Goal: Transaction & Acquisition: Purchase product/service

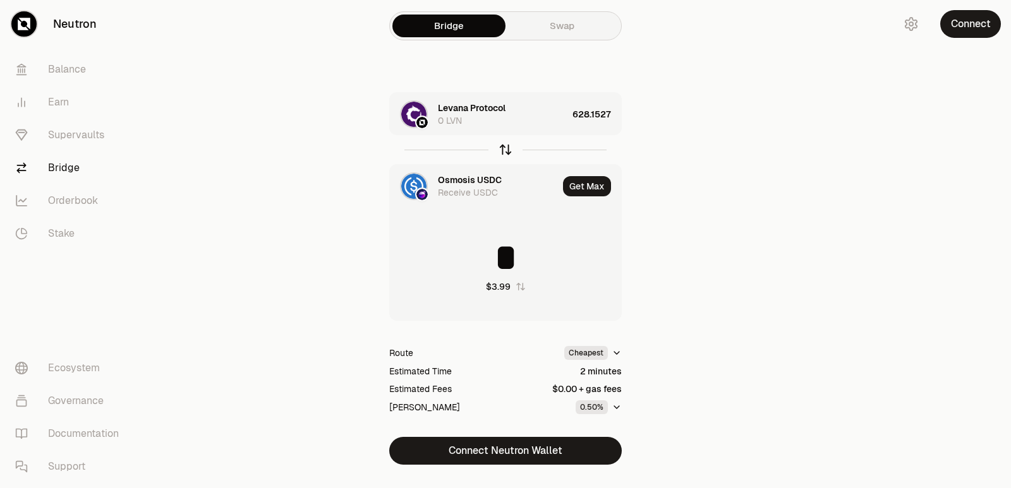
click at [505, 148] on icon "button" at bounding box center [506, 150] width 14 height 14
click at [506, 155] on icon "button" at bounding box center [506, 150] width 14 height 14
click at [504, 150] on icon "button" at bounding box center [506, 150] width 14 height 14
click at [502, 151] on icon "button" at bounding box center [506, 150] width 14 height 14
type input "*"
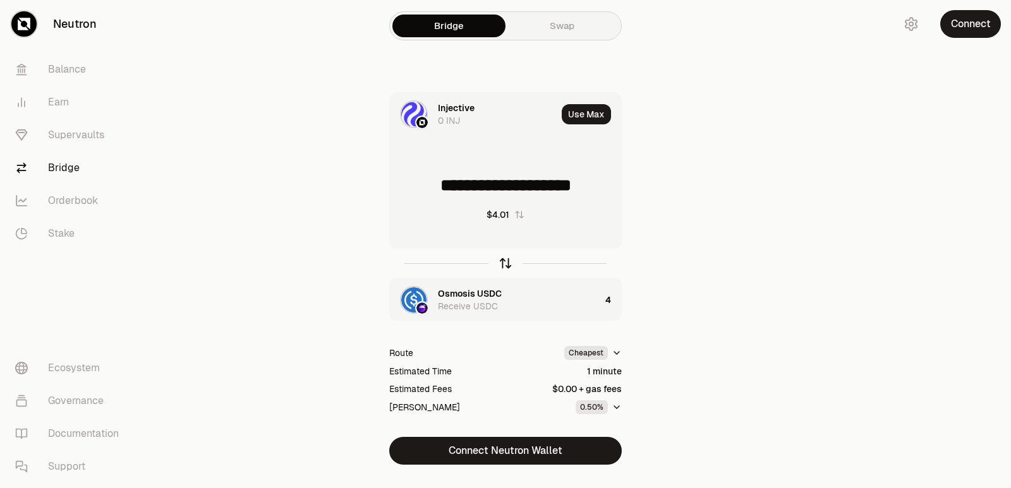
drag, startPoint x: 0, startPoint y: 0, endPoint x: 505, endPoint y: 263, distance: 569.1
click at [505, 263] on icon "button" at bounding box center [506, 264] width 14 height 14
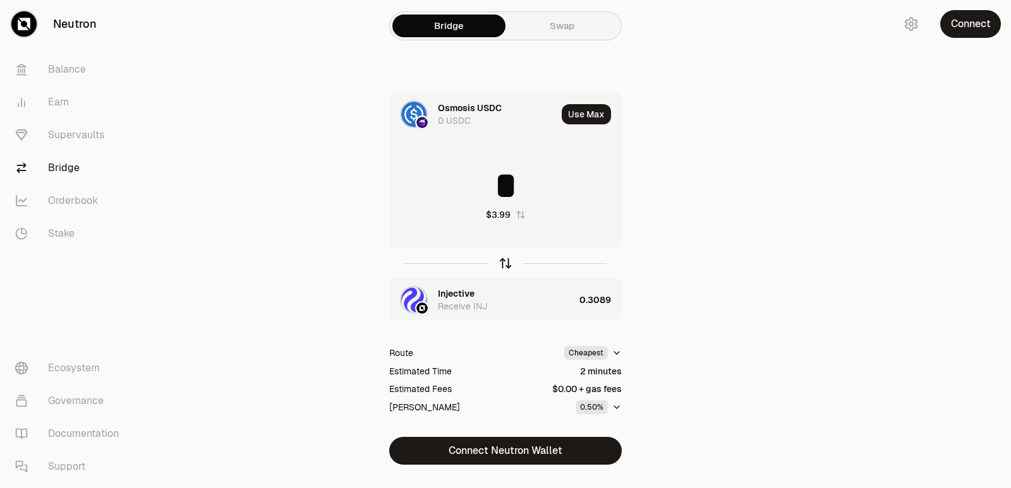
click at [505, 263] on icon "button" at bounding box center [506, 264] width 14 height 14
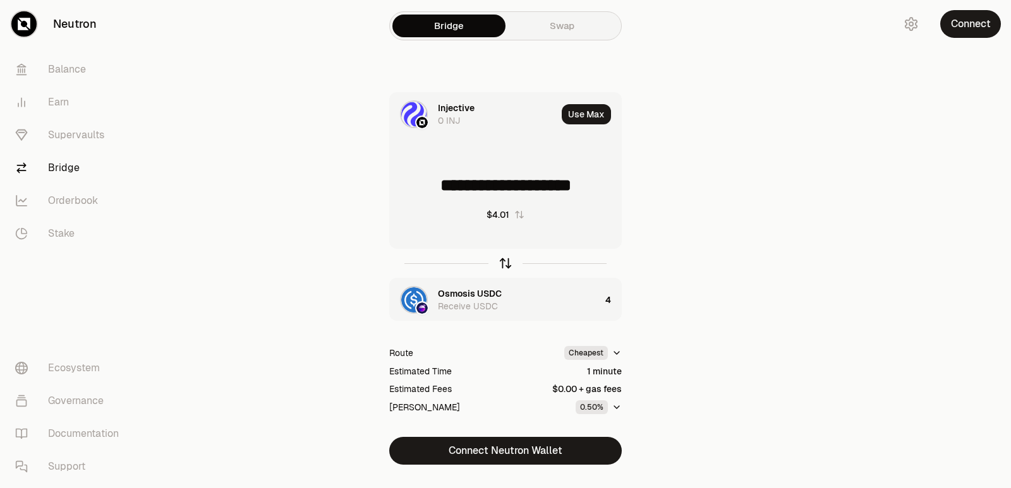
click at [503, 264] on icon "button" at bounding box center [506, 264] width 14 height 14
type input "*"
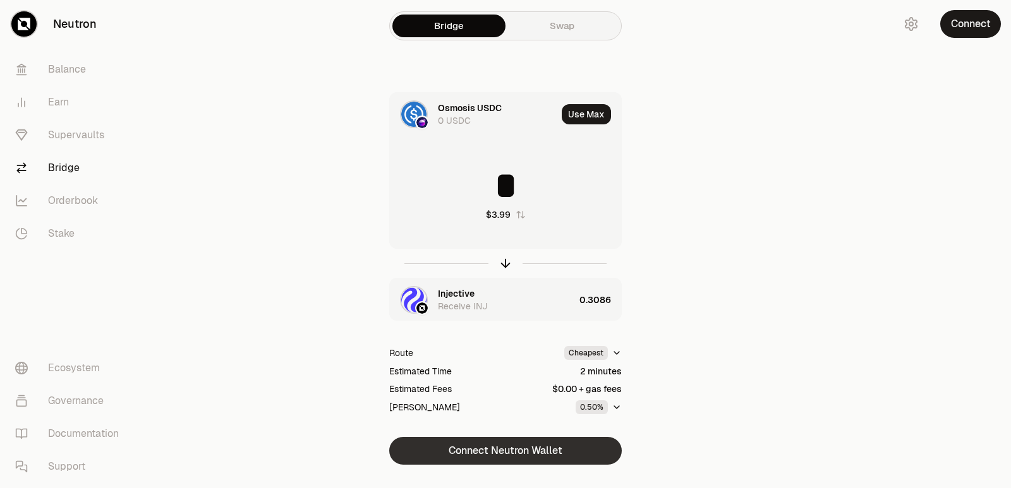
click at [493, 447] on button "Connect Neutron Wallet" at bounding box center [505, 451] width 233 height 28
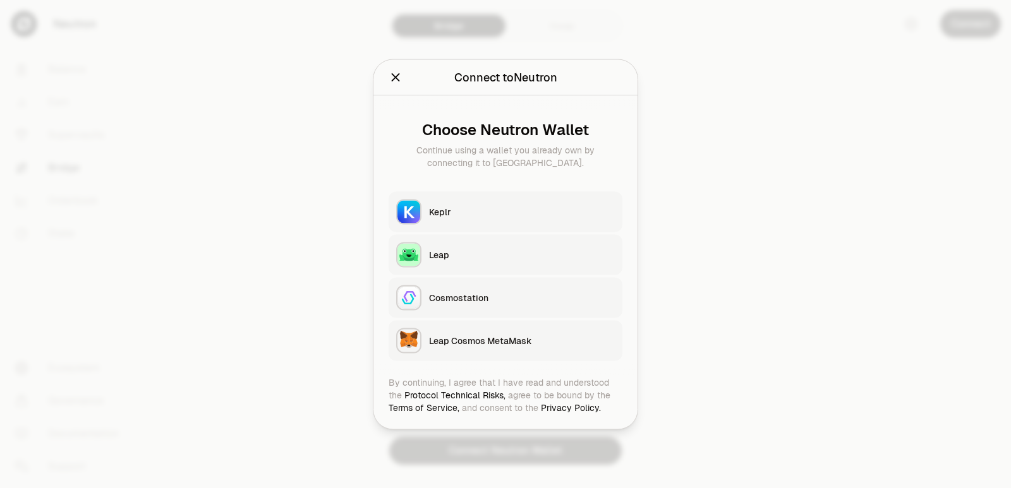
click at [450, 214] on div "Keplr" at bounding box center [522, 211] width 186 height 13
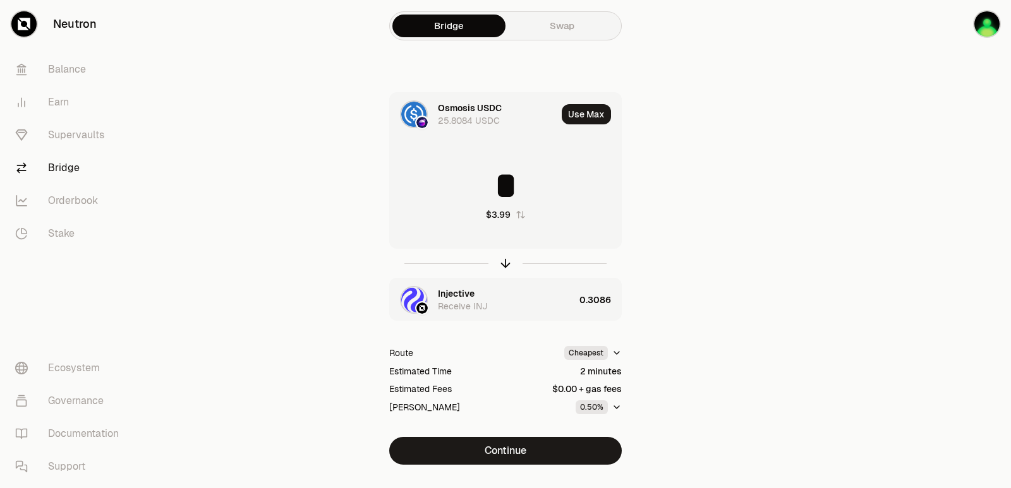
click at [459, 293] on div "Injective" at bounding box center [456, 293] width 37 height 13
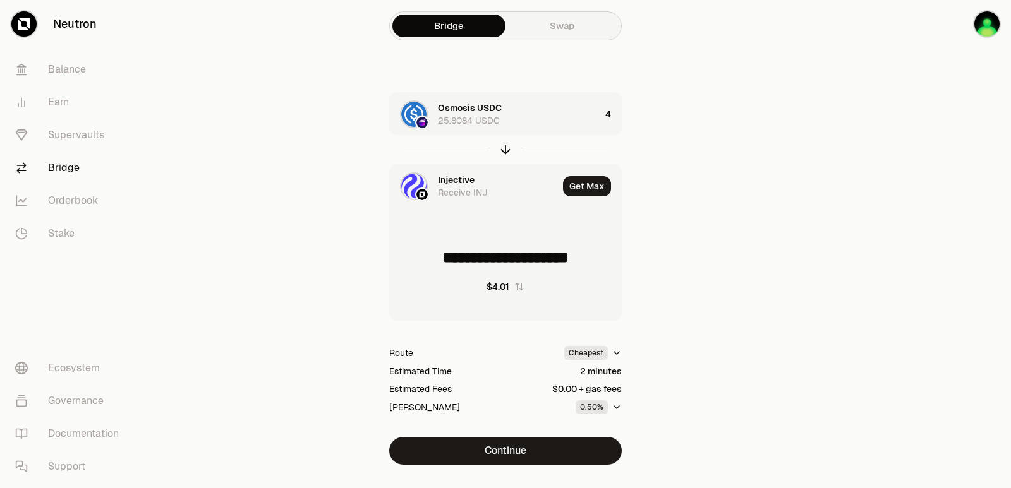
click at [452, 177] on div "Injective" at bounding box center [456, 180] width 37 height 13
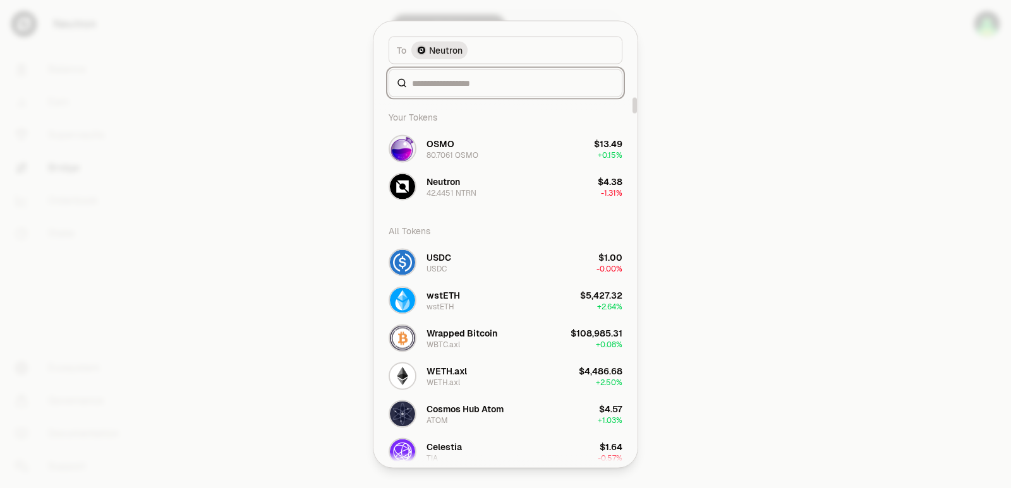
click at [450, 85] on input at bounding box center [513, 82] width 202 height 13
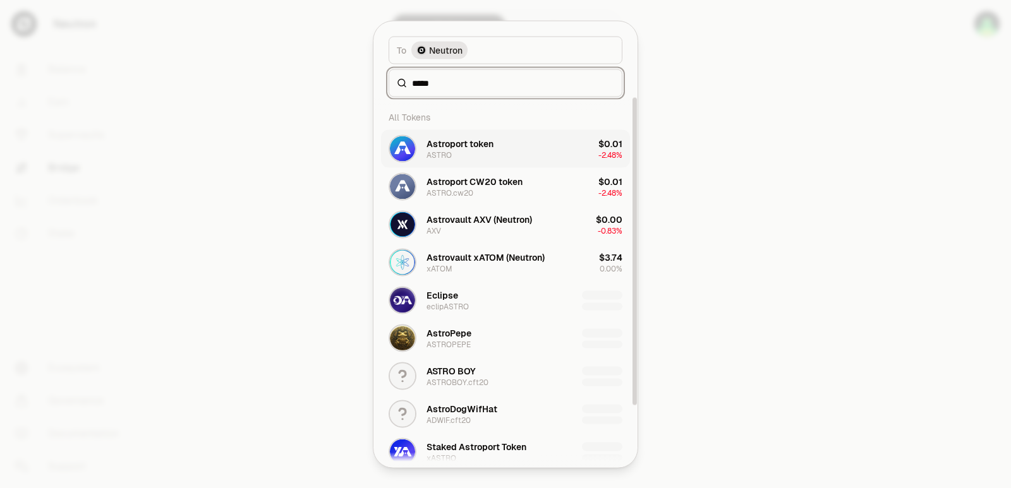
type input "*****"
click at [483, 154] on div "Astroport token ASTRO" at bounding box center [459, 148] width 67 height 23
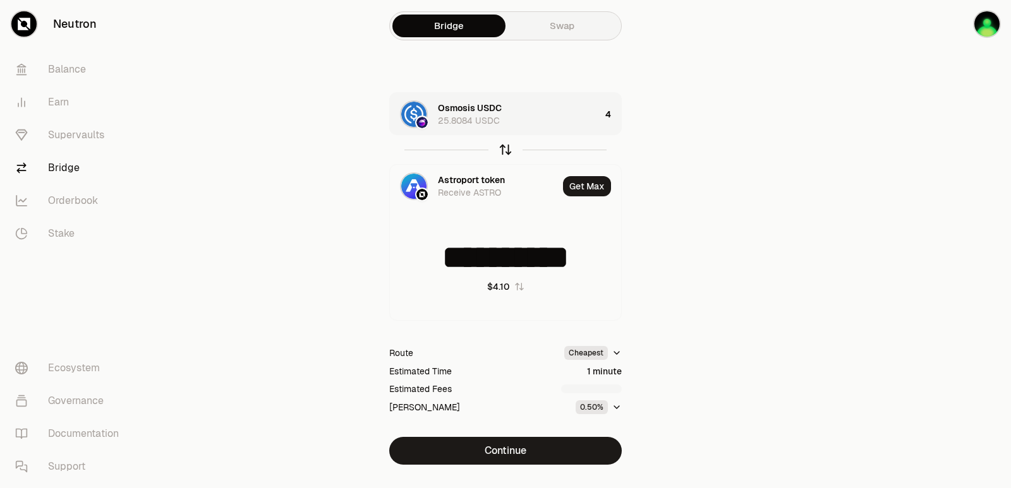
click at [505, 147] on icon "button" at bounding box center [506, 150] width 14 height 14
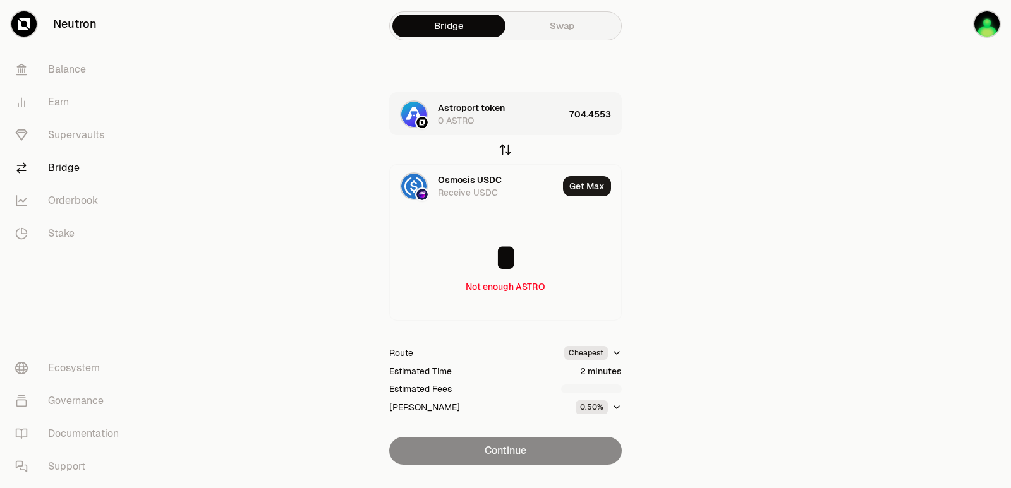
click at [504, 149] on icon "button" at bounding box center [506, 150] width 14 height 14
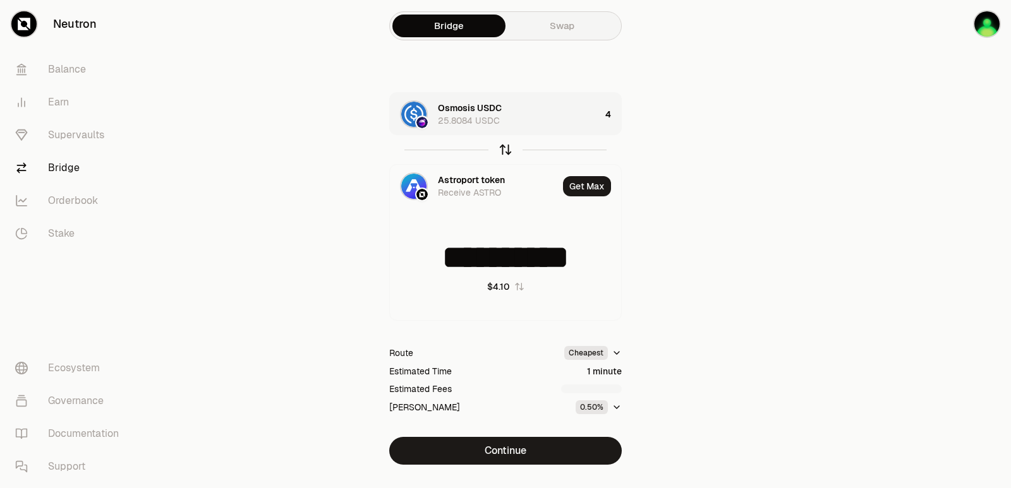
click at [502, 152] on icon "button" at bounding box center [506, 150] width 14 height 14
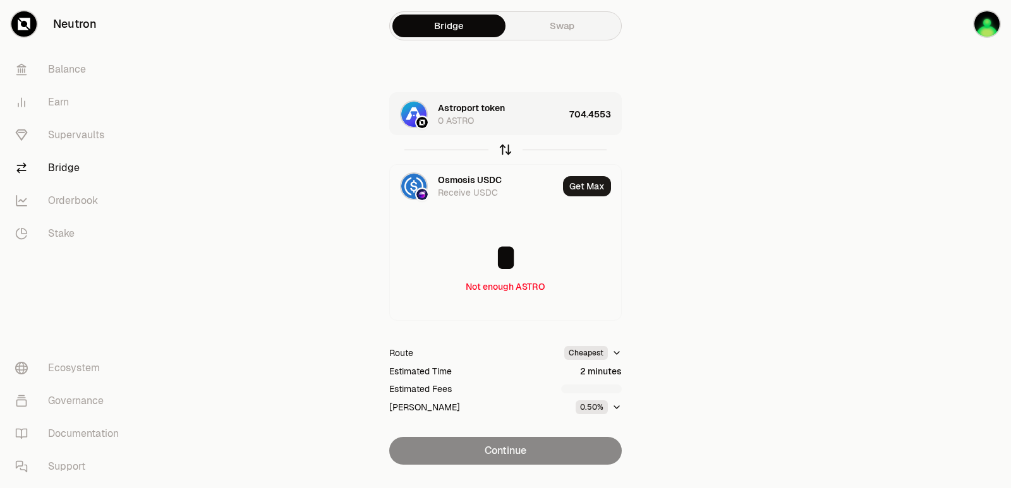
click at [502, 152] on icon "button" at bounding box center [506, 150] width 14 height 14
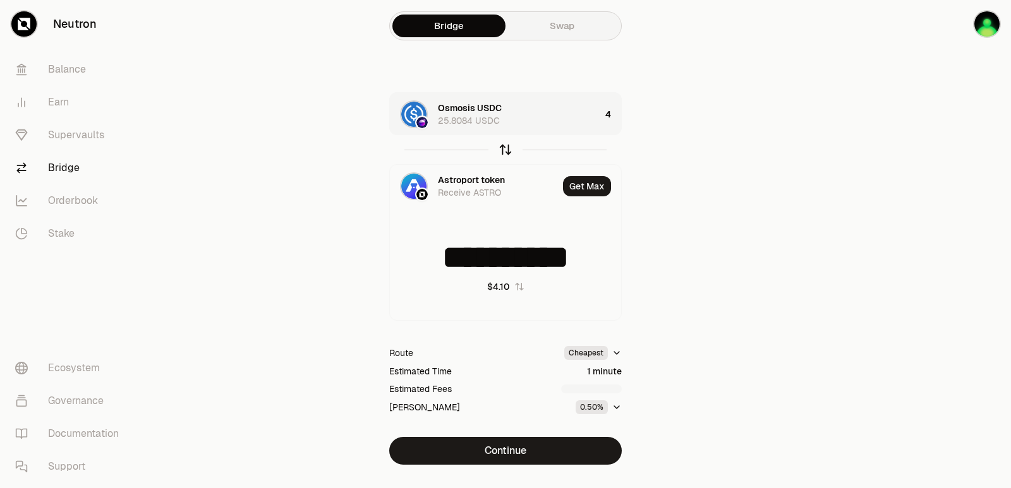
click at [502, 154] on icon "button" at bounding box center [506, 150] width 14 height 14
type input "*"
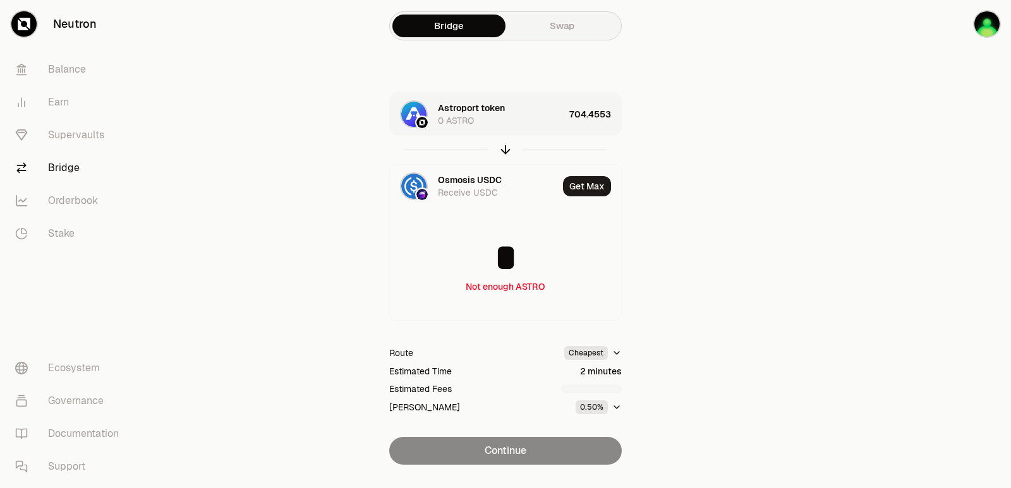
click at [612, 111] on div "704.4553" at bounding box center [595, 114] width 52 height 43
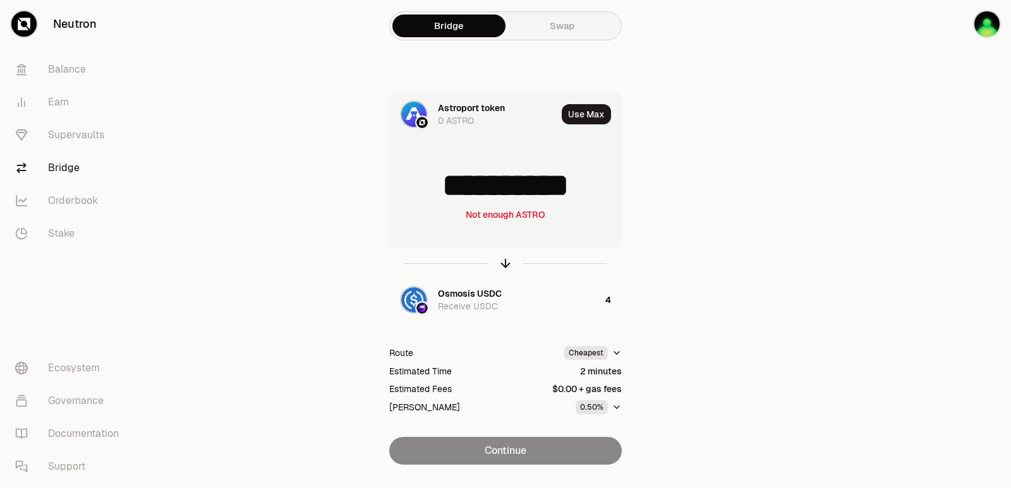
drag, startPoint x: 589, startPoint y: 186, endPoint x: 456, endPoint y: 184, distance: 134.0
click at [456, 184] on input "**********" at bounding box center [505, 186] width 231 height 38
type input "******"
click at [500, 262] on icon "button" at bounding box center [506, 264] width 14 height 14
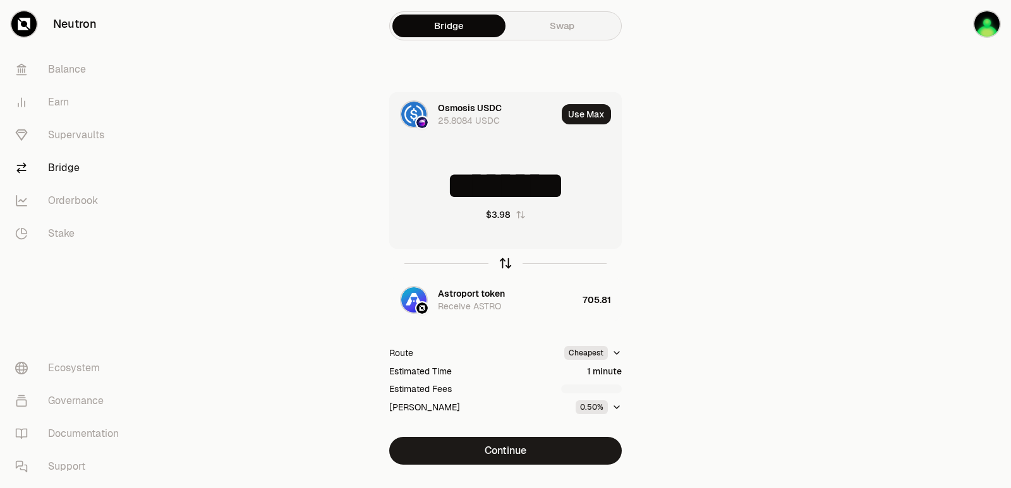
click at [504, 263] on icon "button" at bounding box center [506, 264] width 14 height 14
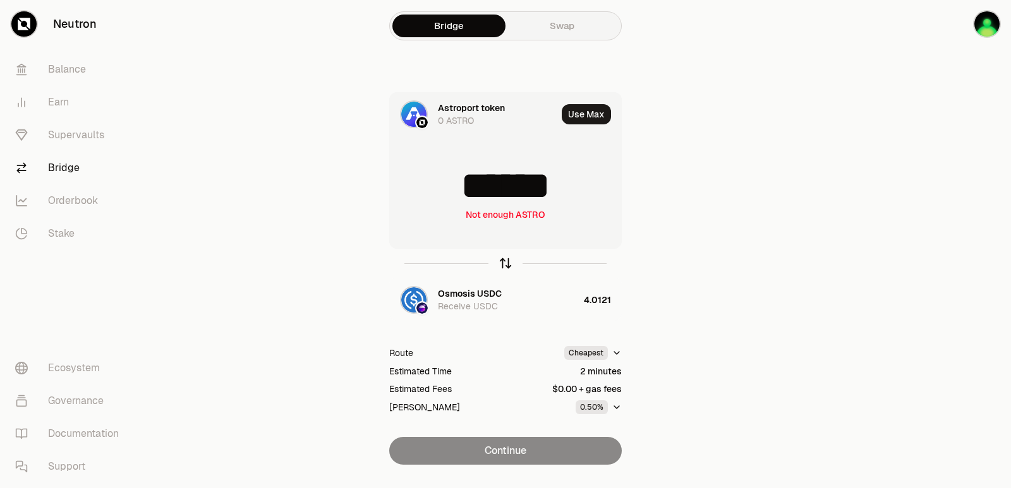
click at [503, 263] on icon "button" at bounding box center [506, 264] width 14 height 14
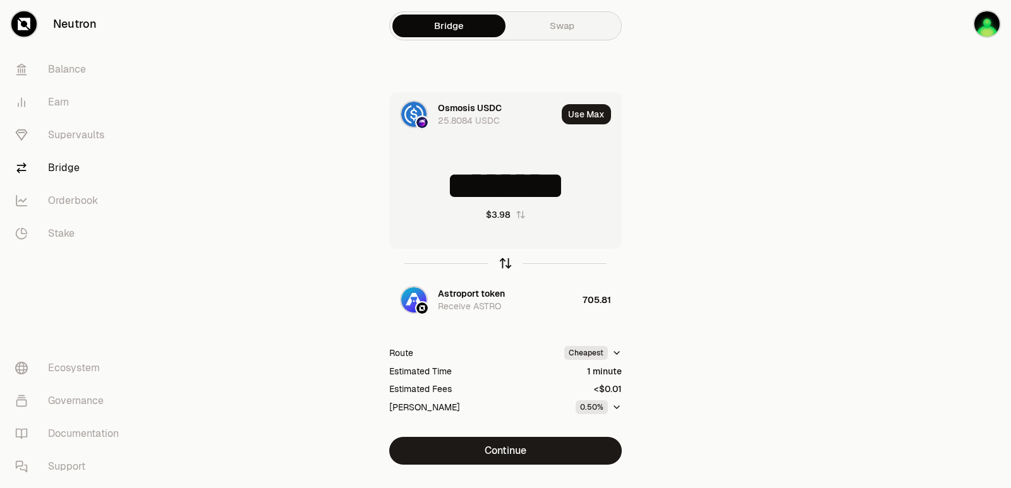
click at [503, 263] on icon "button" at bounding box center [506, 264] width 14 height 14
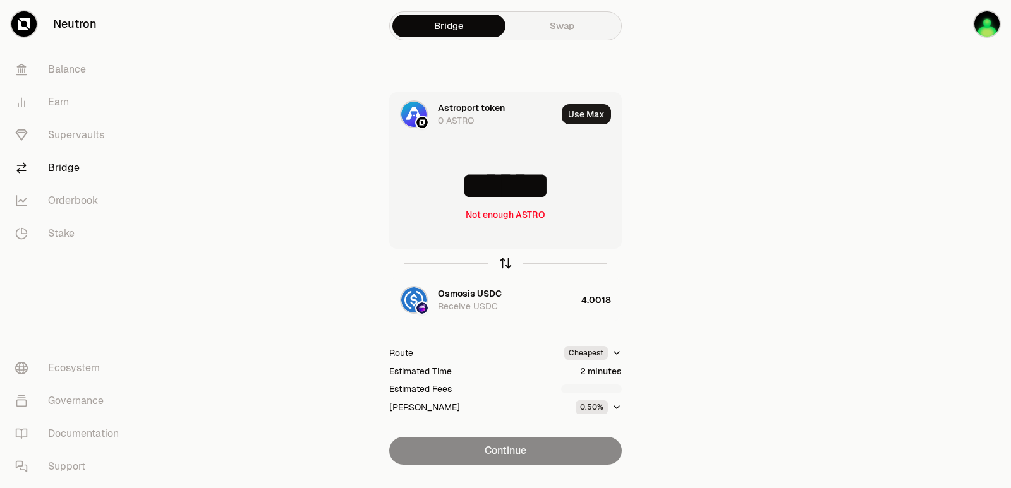
click at [503, 263] on icon "button" at bounding box center [506, 264] width 14 height 14
type input "********"
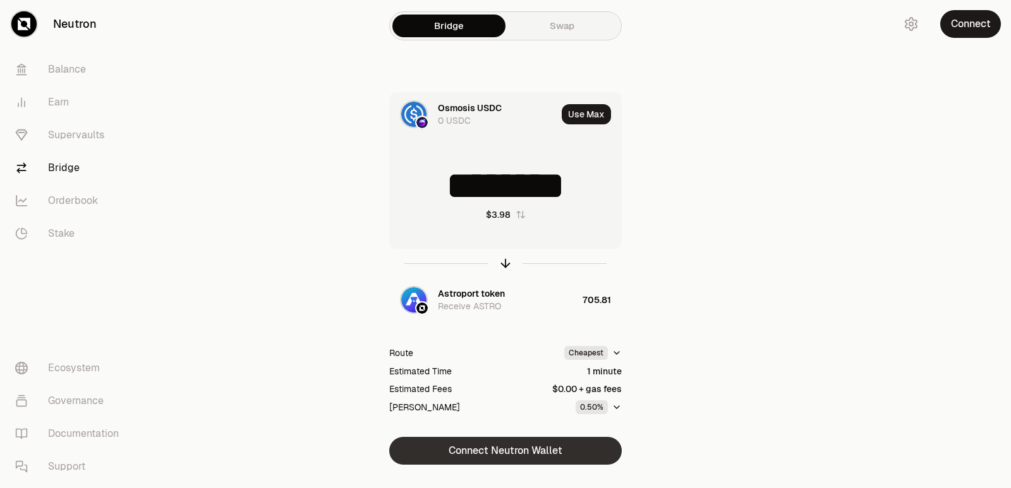
click at [547, 450] on button "Connect Neutron Wallet" at bounding box center [505, 451] width 233 height 28
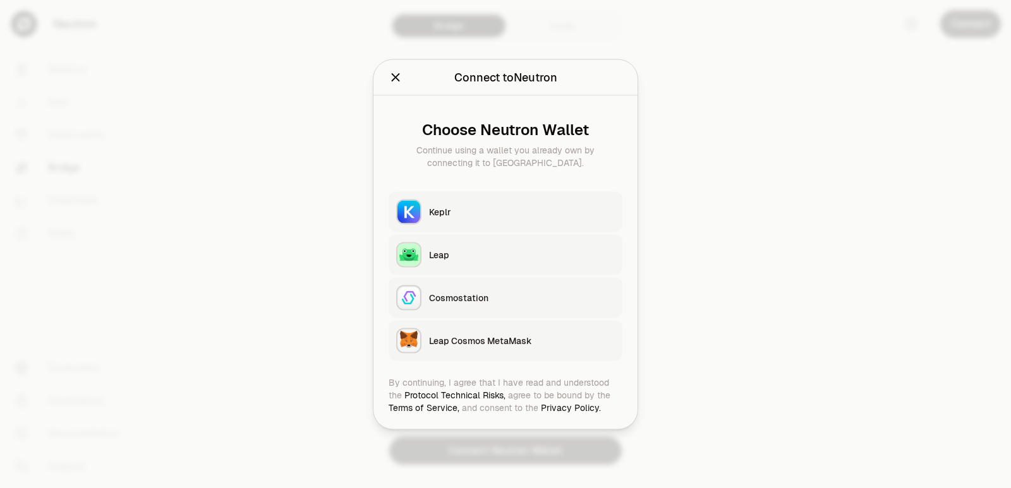
click at [466, 214] on div "Keplr" at bounding box center [522, 211] width 186 height 13
